Goal: Information Seeking & Learning: Learn about a topic

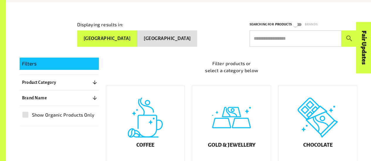
scroll to position [93, 0]
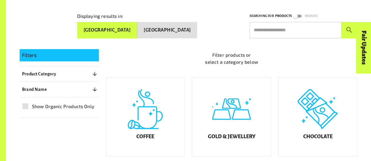
click at [70, 89] on button "Brand Name 0" at bounding box center [59, 89] width 79 height 11
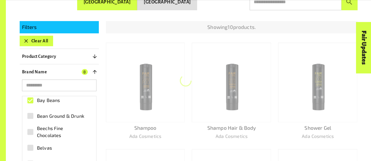
scroll to position [115, 0]
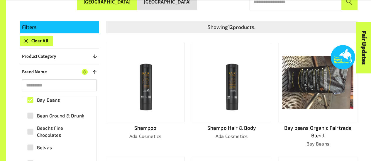
click at [42, 118] on span "Bean Ground & Drunk" at bounding box center [60, 116] width 47 height 7
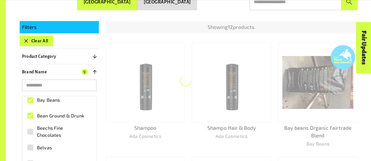
click at [43, 127] on span "Beechs Fine Chocolates" at bounding box center [62, 132] width 51 height 14
click at [43, 147] on span "Belvas" at bounding box center [44, 147] width 15 height 7
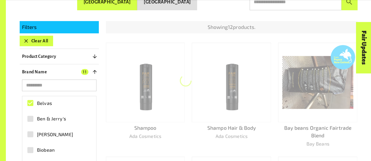
scroll to position [161, 0]
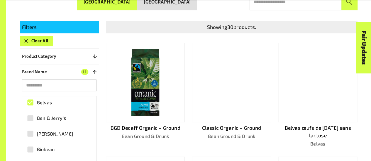
click at [43, 120] on span "Ben & Jerry's" at bounding box center [51, 118] width 29 height 7
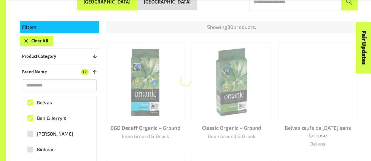
click at [47, 136] on span "Bennetto's" at bounding box center [55, 134] width 36 height 7
click at [48, 148] on span "Biobean" at bounding box center [46, 149] width 18 height 7
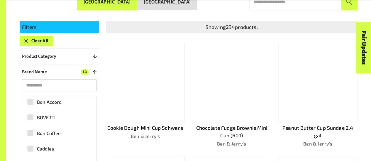
scroll to position [224, 0]
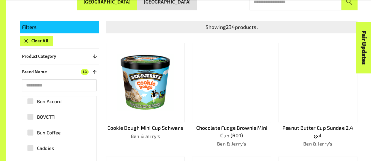
click at [57, 102] on span "Bon Accord" at bounding box center [49, 101] width 25 height 7
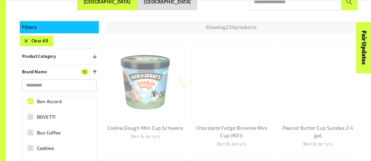
scroll to position [224, 0]
click at [56, 115] on label "BOVETTI" at bounding box center [56, 117] width 64 height 13
click at [58, 130] on span "Bun Coffee" at bounding box center [49, 133] width 24 height 7
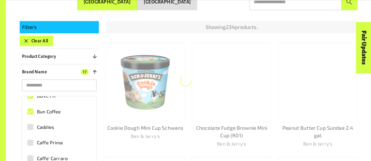
click at [58, 130] on label "Caddies" at bounding box center [56, 127] width 64 height 13
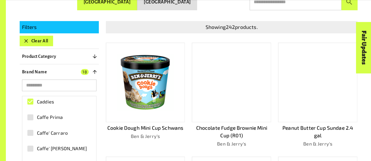
scroll to position [271, 0]
click at [55, 116] on span "Caffe Prima" at bounding box center [50, 117] width 26 height 7
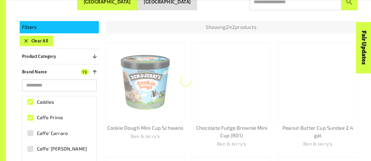
click at [57, 135] on span "Caffe' Carraro" at bounding box center [52, 133] width 31 height 7
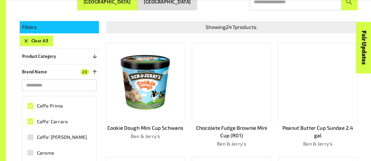
click at [57, 135] on span "Caffe' Mauro" at bounding box center [62, 137] width 50 height 7
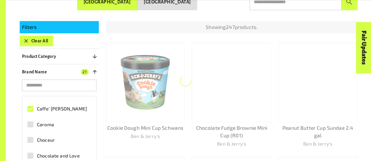
scroll to position [312, 0]
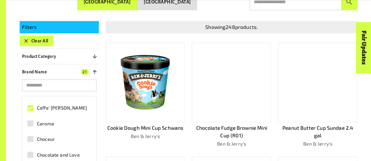
click at [52, 123] on span "Caroma" at bounding box center [45, 123] width 17 height 7
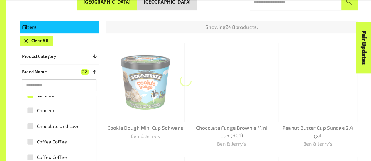
scroll to position [341, 0]
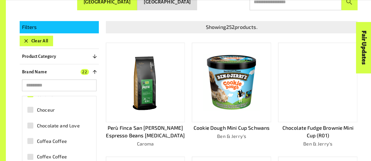
click at [45, 108] on span "Choceur" at bounding box center [46, 110] width 18 height 7
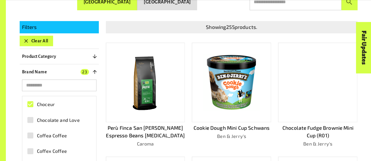
click at [46, 117] on span "Chocolate and Love" at bounding box center [58, 120] width 43 height 7
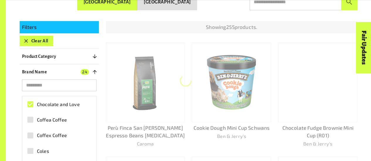
click at [46, 117] on span "Coffea Coffee" at bounding box center [52, 120] width 30 height 7
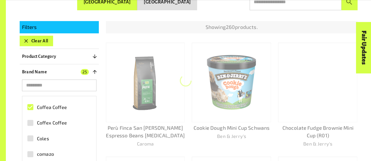
scroll to position [377, 0]
click at [46, 117] on label "Coffex Coffee" at bounding box center [56, 121] width 64 height 13
click at [40, 137] on span "Coles" at bounding box center [43, 137] width 12 height 7
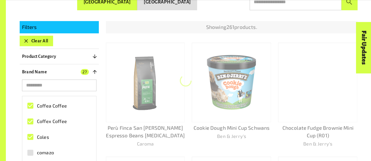
click at [47, 150] on span "comazo" at bounding box center [45, 152] width 17 height 7
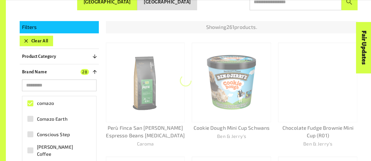
scroll to position [426, 0]
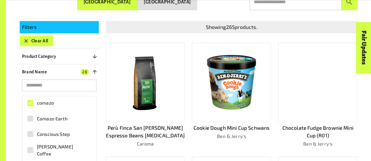
click at [52, 116] on span "Comazo Earth" at bounding box center [52, 118] width 30 height 7
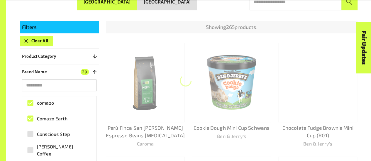
click at [53, 134] on span "Conscious Step" at bounding box center [53, 134] width 33 height 7
click at [55, 147] on span "Cottle Coffee" at bounding box center [62, 151] width 51 height 14
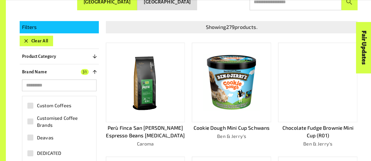
scroll to position [487, 0]
click at [55, 105] on span "Custom Coffees" at bounding box center [54, 105] width 34 height 7
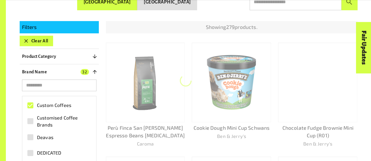
click at [53, 118] on span "Customised Coffee Brands" at bounding box center [62, 122] width 51 height 14
click at [49, 138] on span "Deavas" at bounding box center [45, 137] width 16 height 7
click at [52, 150] on span "DEDICATED" at bounding box center [49, 153] width 24 height 7
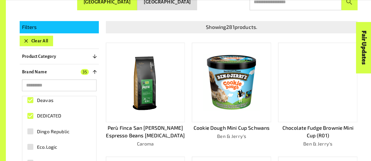
scroll to position [526, 0]
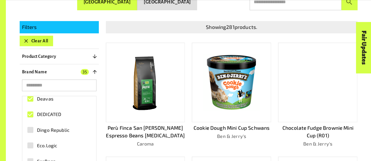
click at [47, 127] on span "Dingo Republic" at bounding box center [53, 130] width 33 height 7
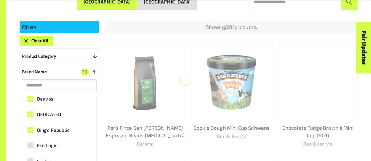
click at [46, 146] on span "Eco.Logic" at bounding box center [47, 145] width 20 height 7
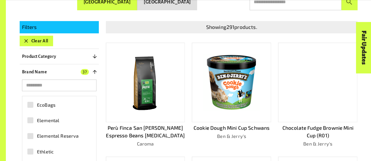
scroll to position [584, 0]
click at [47, 103] on span "EcoBags" at bounding box center [46, 103] width 18 height 7
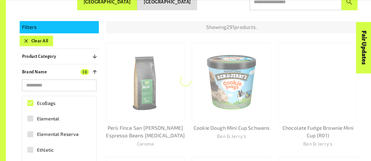
click at [50, 118] on span "Elemental" at bounding box center [48, 118] width 22 height 7
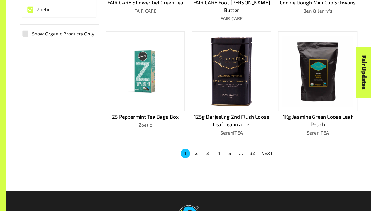
scroll to position [372, 0]
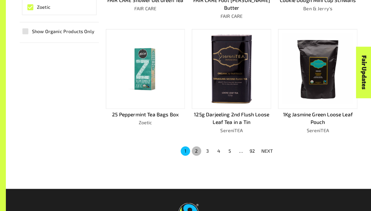
click at [196, 146] on button "2" at bounding box center [196, 150] width 9 height 9
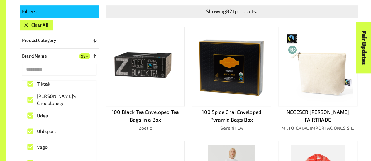
scroll to position [137, 0]
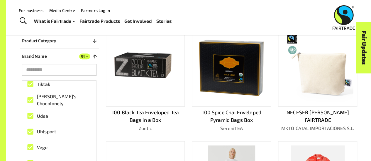
click at [51, 52] on button "Brand Name 99+" at bounding box center [59, 56] width 79 height 11
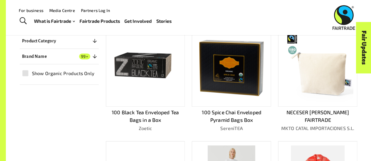
click at [72, 41] on button "Product Category 0" at bounding box center [59, 41] width 79 height 11
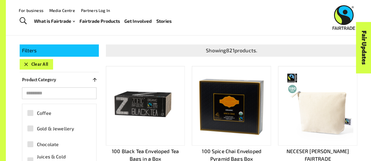
scroll to position [98, 0]
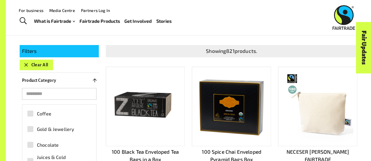
click at [77, 81] on button "Product Category 0" at bounding box center [59, 80] width 79 height 11
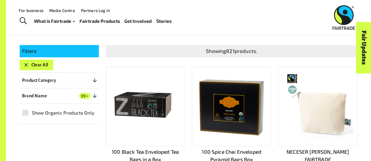
click at [78, 81] on button "Product Category 0" at bounding box center [59, 80] width 79 height 11
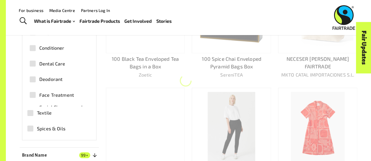
scroll to position [188, 0]
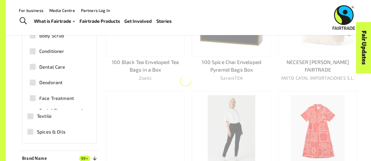
click at [40, 114] on span "Textile" at bounding box center [44, 116] width 15 height 7
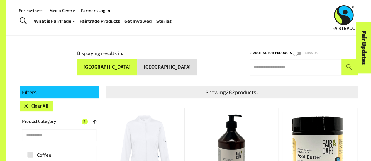
scroll to position [41, 0]
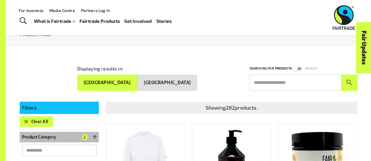
click at [43, 136] on p "Product Category" at bounding box center [39, 137] width 34 height 7
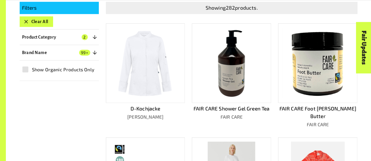
scroll to position [142, 0]
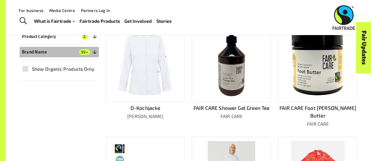
click at [77, 50] on button "Brand Name 99+" at bounding box center [59, 52] width 79 height 11
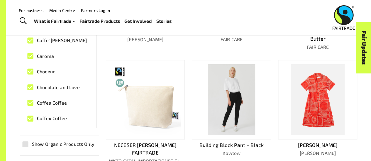
scroll to position [268, 0]
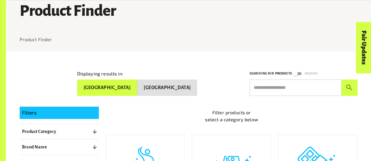
scroll to position [79, 0]
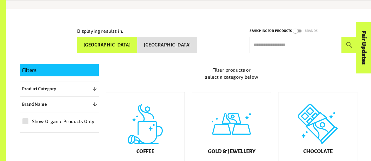
click at [86, 87] on button "Product Category 0" at bounding box center [59, 89] width 79 height 11
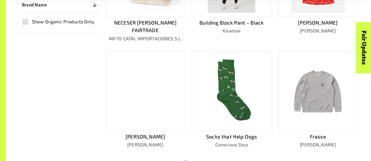
scroll to position [357, 0]
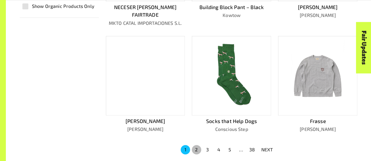
click at [197, 145] on button "2" at bounding box center [196, 149] width 9 height 9
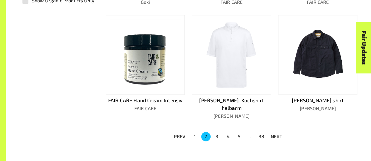
scroll to position [365, 0]
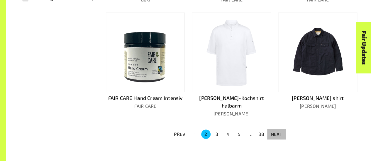
click at [274, 131] on p "NEXT" at bounding box center [276, 134] width 12 height 7
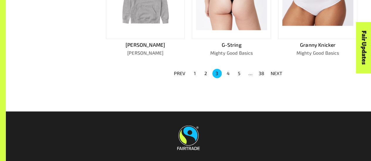
scroll to position [426, 0]
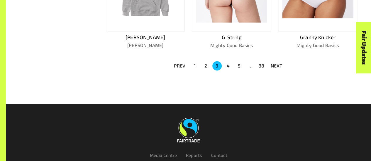
click at [229, 64] on button "4" at bounding box center [227, 65] width 9 height 9
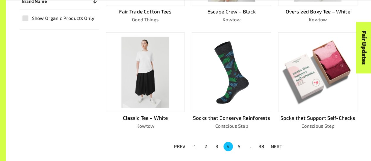
scroll to position [345, 0]
click at [239, 143] on button "5" at bounding box center [238, 146] width 9 height 9
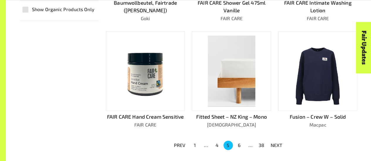
scroll to position [364, 0]
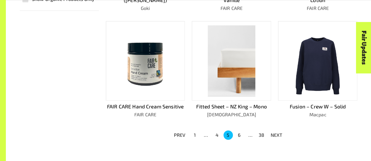
click at [242, 136] on button "6" at bounding box center [238, 135] width 9 height 9
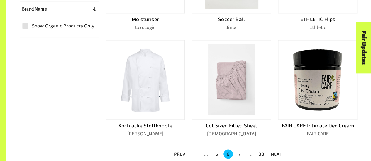
scroll to position [377, 0]
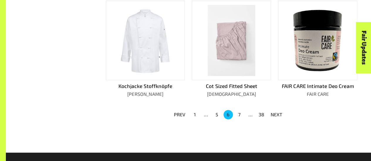
click at [239, 112] on button "7" at bounding box center [238, 114] width 9 height 9
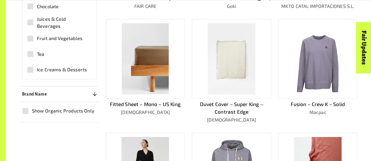
scroll to position [481, 0]
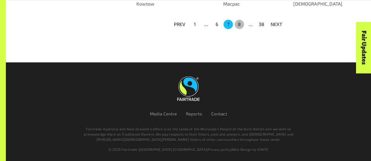
click at [238, 25] on button "8" at bounding box center [238, 24] width 9 height 9
click at [238, 24] on button "9" at bounding box center [238, 24] width 9 height 9
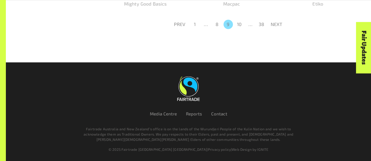
click at [238, 24] on button "10" at bounding box center [238, 24] width 9 height 9
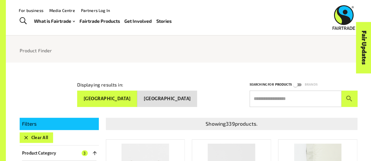
scroll to position [0, 0]
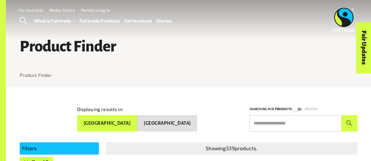
click at [93, 19] on link "Fairtrade Products" at bounding box center [99, 21] width 40 height 8
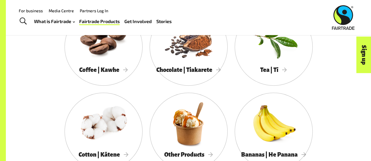
scroll to position [321, 0]
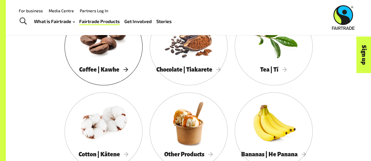
click at [100, 72] on span "Coffee | Kawhe" at bounding box center [103, 70] width 49 height 6
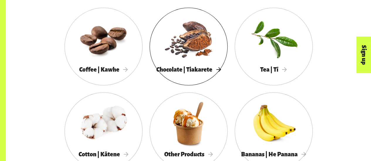
click at [195, 57] on div at bounding box center [188, 38] width 78 height 51
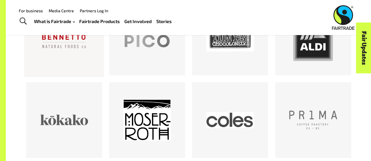
scroll to position [354, 0]
click at [56, 59] on div at bounding box center [64, 38] width 48 height 48
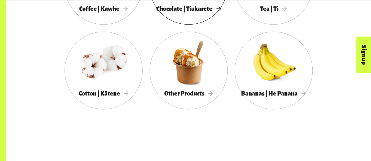
scroll to position [382, 0]
click at [198, 89] on div "Other Products" at bounding box center [188, 94] width 78 height 12
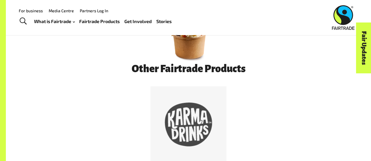
scroll to position [280, 0]
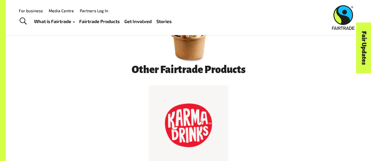
click at [195, 124] on div at bounding box center [188, 126] width 48 height 48
